Goal: Navigation & Orientation: Find specific page/section

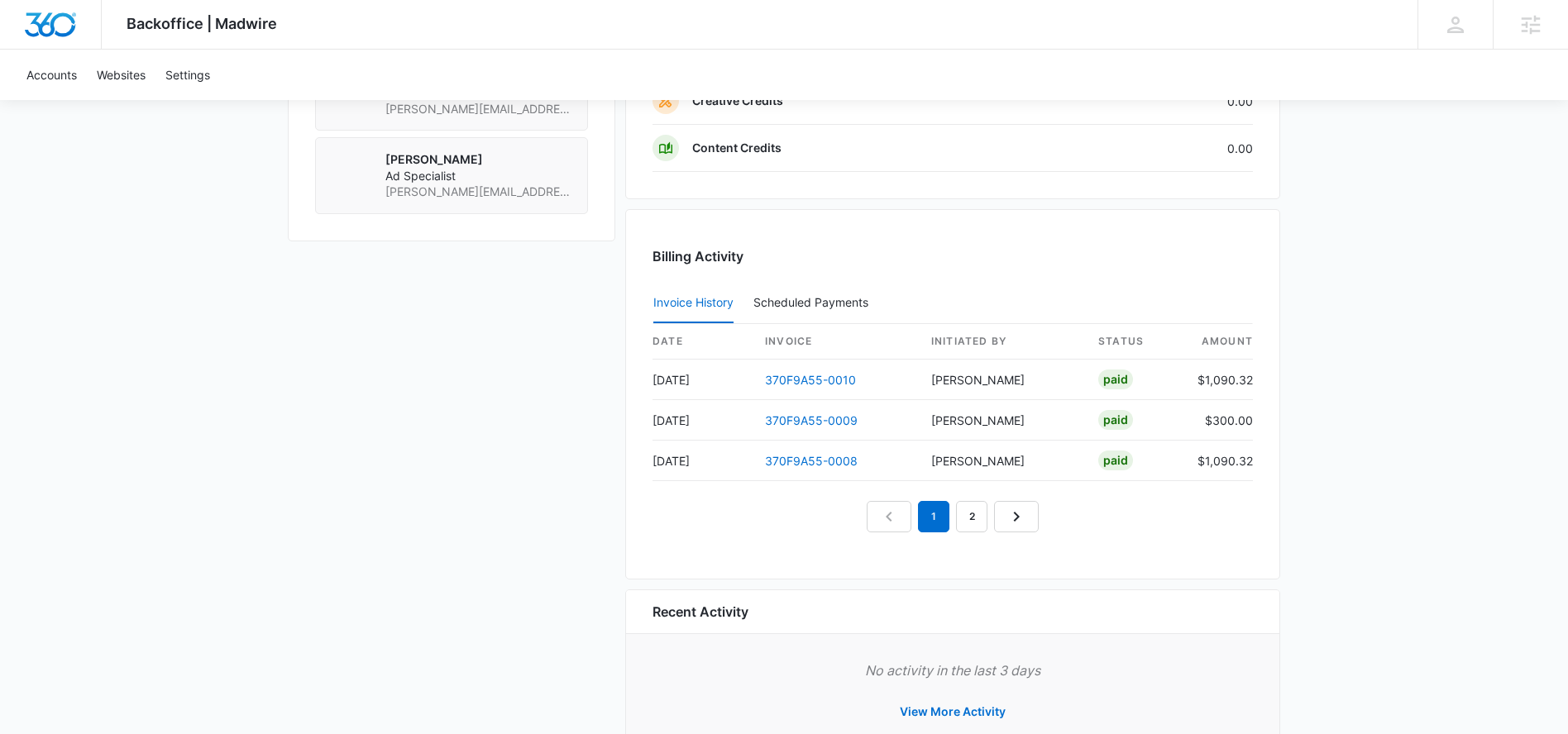
scroll to position [1300, 0]
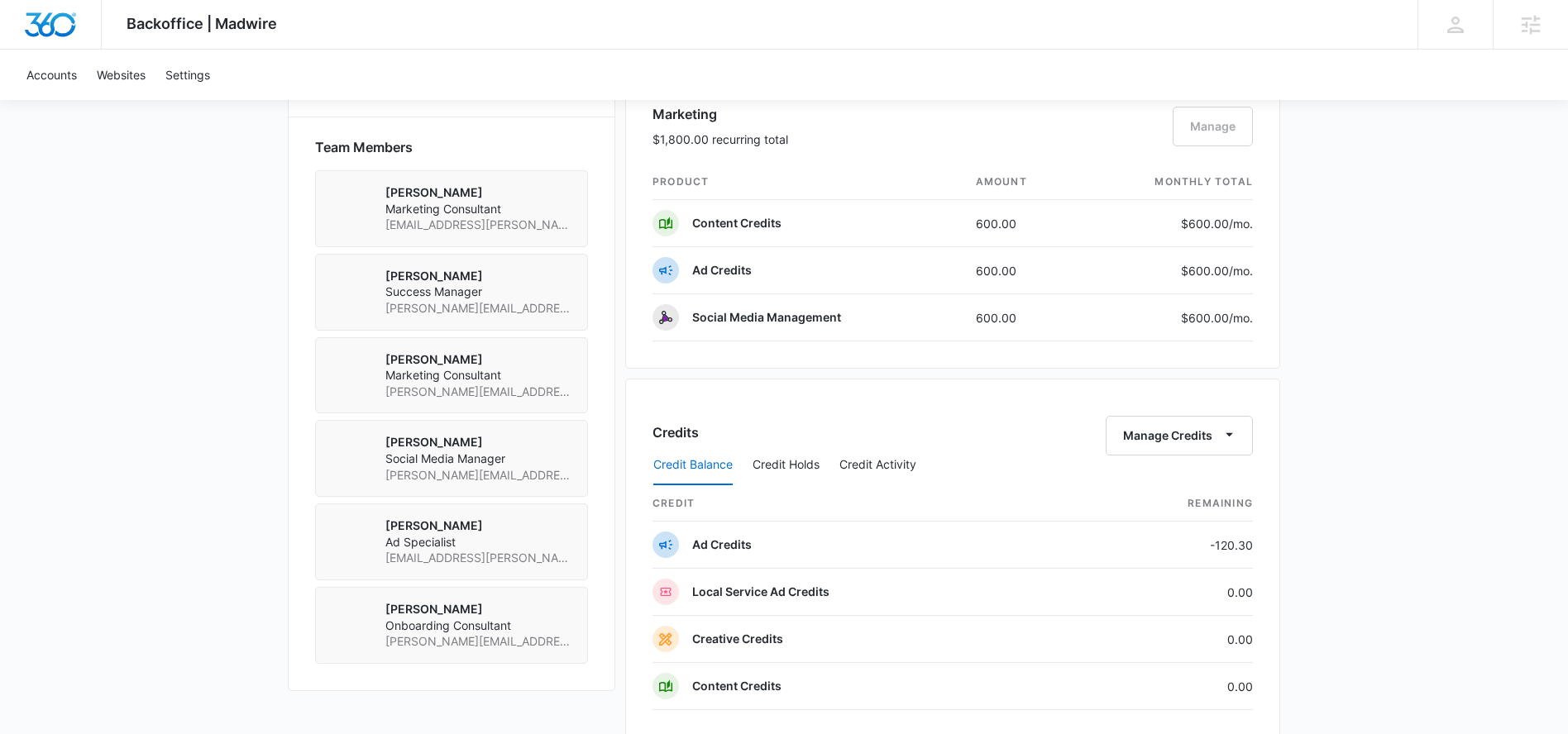
scroll to position [1332, 0]
